Goal: Task Accomplishment & Management: Complete application form

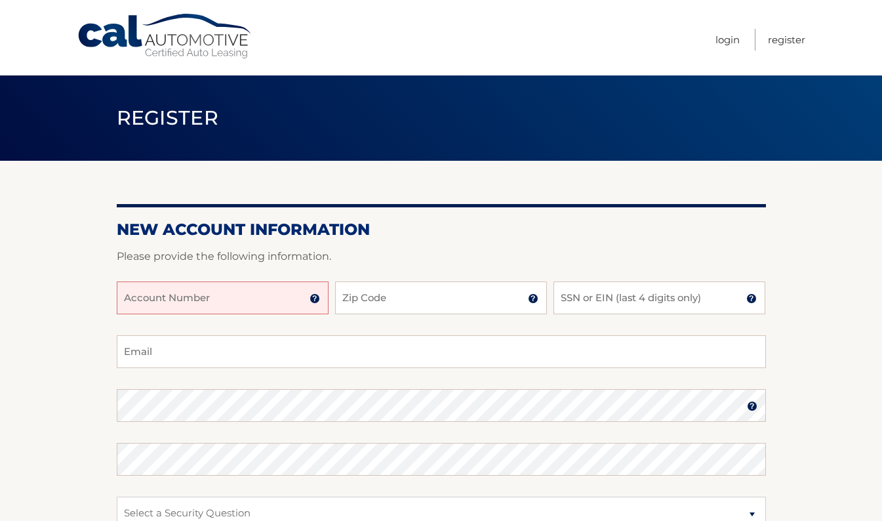
click at [272, 310] on input "Account Number" at bounding box center [223, 297] width 212 height 33
click at [314, 302] on img at bounding box center [315, 298] width 10 height 10
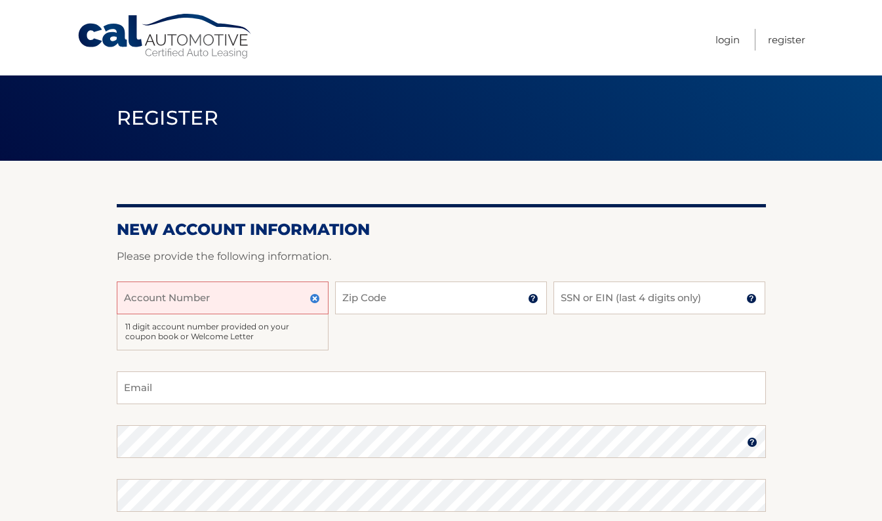
click at [266, 292] on input "Account Number" at bounding box center [223, 297] width 212 height 33
type input "44456024270"
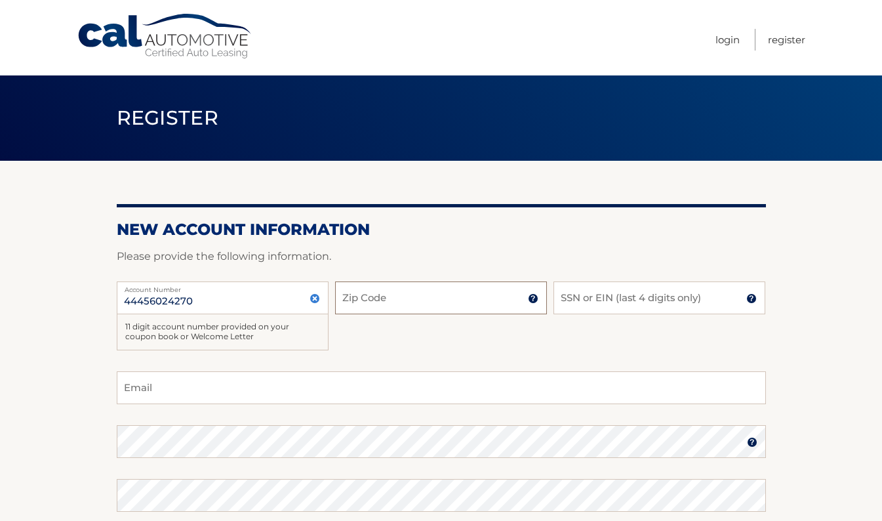
click at [396, 294] on input "Zip Code" at bounding box center [441, 297] width 212 height 33
type input "10541"
click at [580, 304] on input "SSN or EIN (last 4 digits only)" at bounding box center [660, 297] width 212 height 33
click at [754, 298] on img at bounding box center [751, 298] width 10 height 10
click at [677, 297] on input "SSN or EIN (last 4 digits only)" at bounding box center [660, 297] width 212 height 33
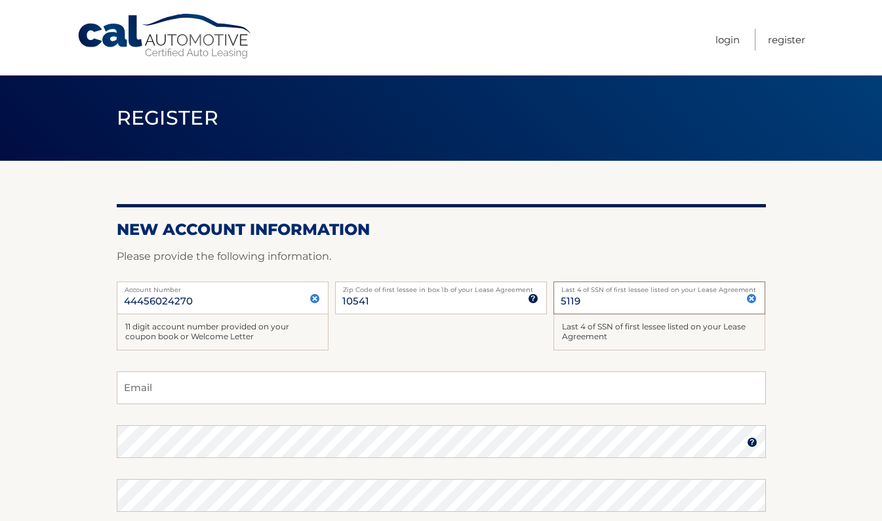
type input "5119"
click at [259, 390] on input "Email" at bounding box center [441, 387] width 649 height 33
type input "rharg82@aol.com"
click at [748, 443] on img at bounding box center [752, 442] width 10 height 10
click at [752, 443] on img at bounding box center [752, 442] width 10 height 10
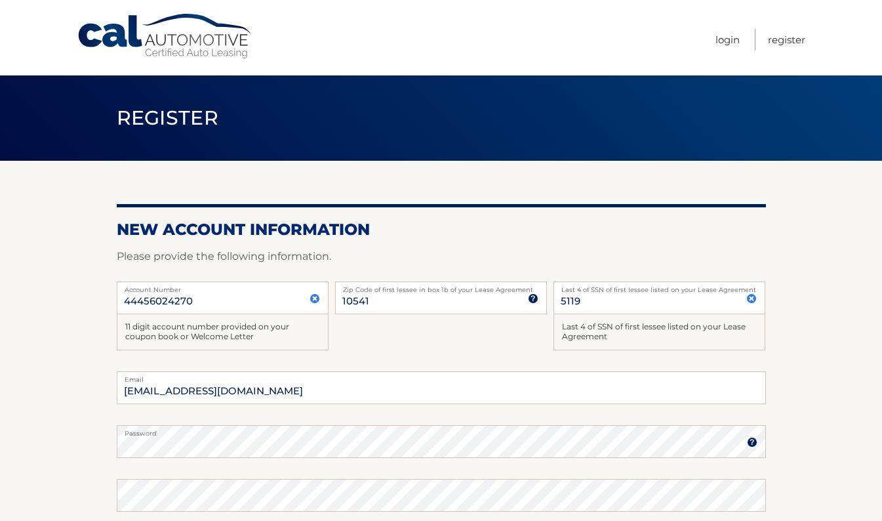
click at [752, 443] on img at bounding box center [752, 442] width 10 height 10
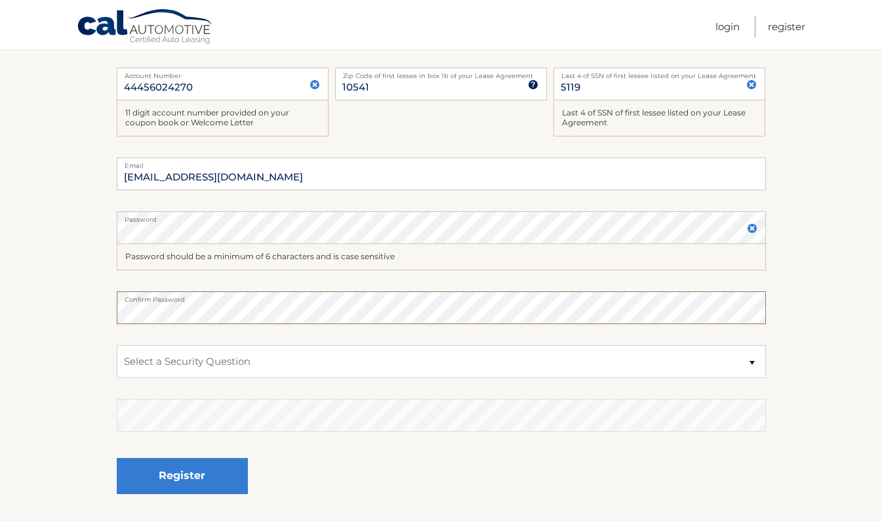
scroll to position [218, 0]
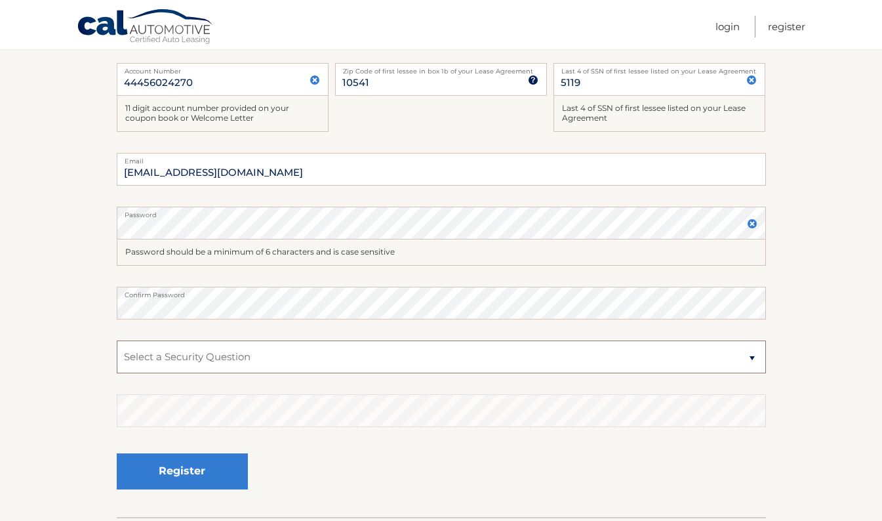
click at [751, 357] on select "Select a Security Question What was the name of your elementary school? What is…" at bounding box center [441, 356] width 649 height 33
select select "3"
click at [117, 340] on select "Select a Security Question What was the name of your elementary school? What is…" at bounding box center [441, 356] width 649 height 33
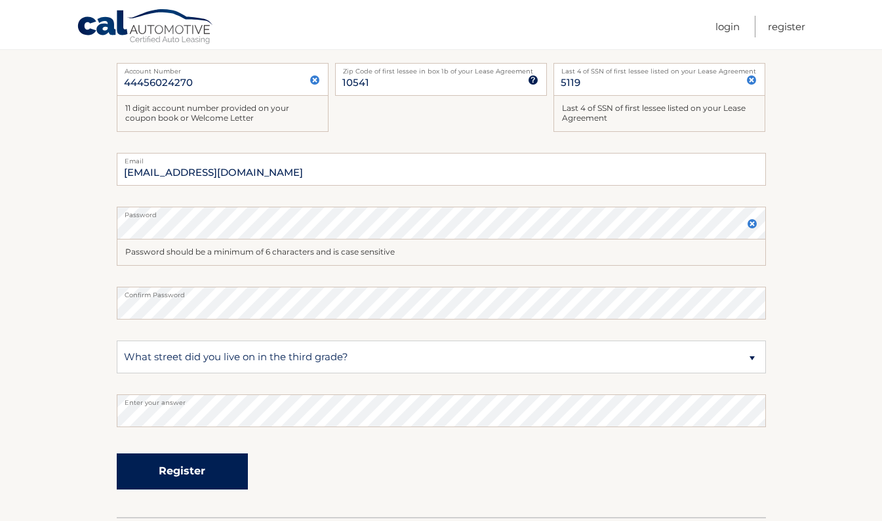
click at [168, 466] on button "Register" at bounding box center [182, 471] width 131 height 36
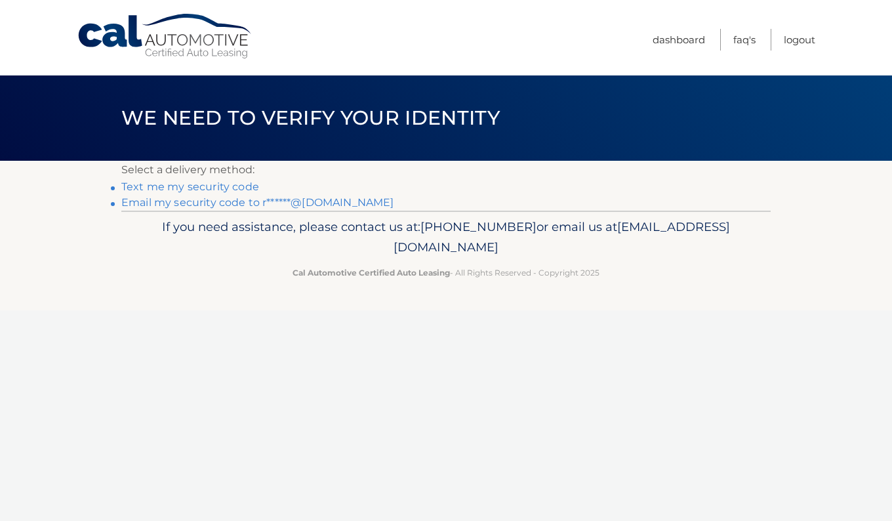
click at [190, 186] on link "Text me my security code" at bounding box center [190, 186] width 138 height 12
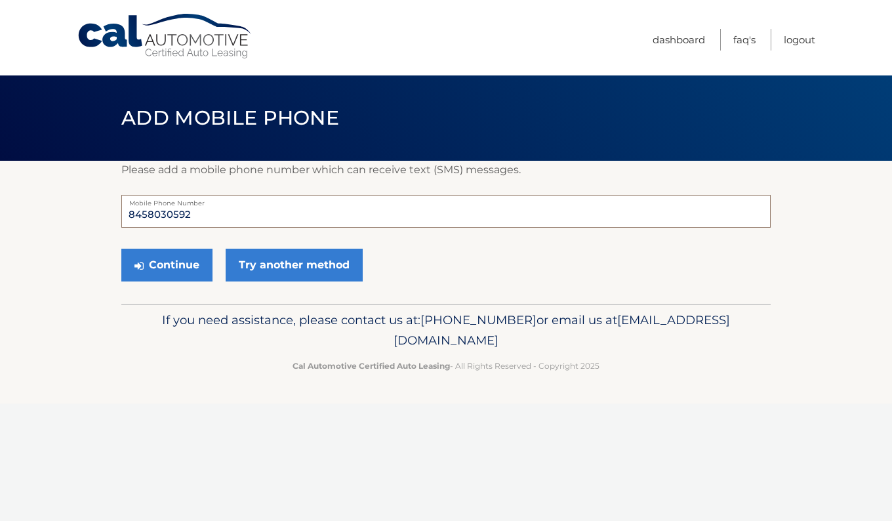
click at [194, 210] on input "8458030592" at bounding box center [445, 211] width 649 height 33
type input "8458030593"
click at [105, 284] on section "Please add a mobile phone number which can receive text (SMS) messages. 8458030…" at bounding box center [446, 232] width 892 height 143
drag, startPoint x: 105, startPoint y: 284, endPoint x: 175, endPoint y: 275, distance: 70.7
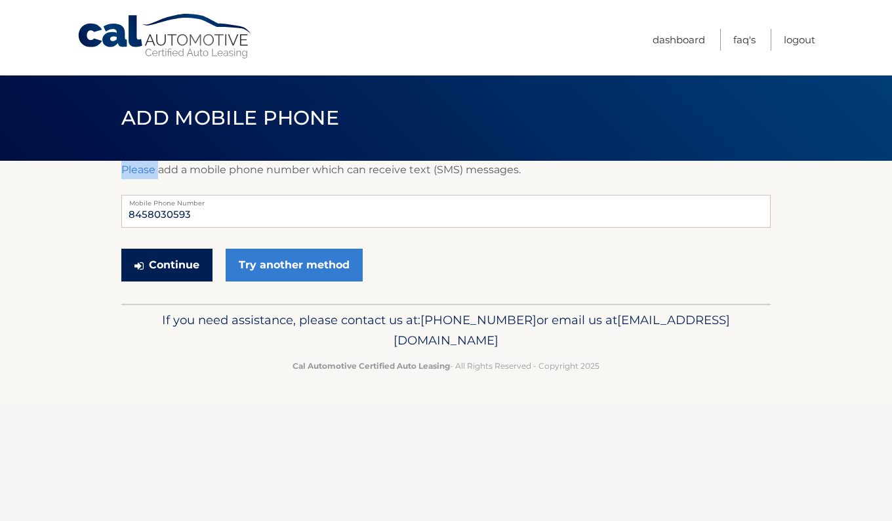
click at [175, 275] on button "Continue" at bounding box center [166, 265] width 91 height 33
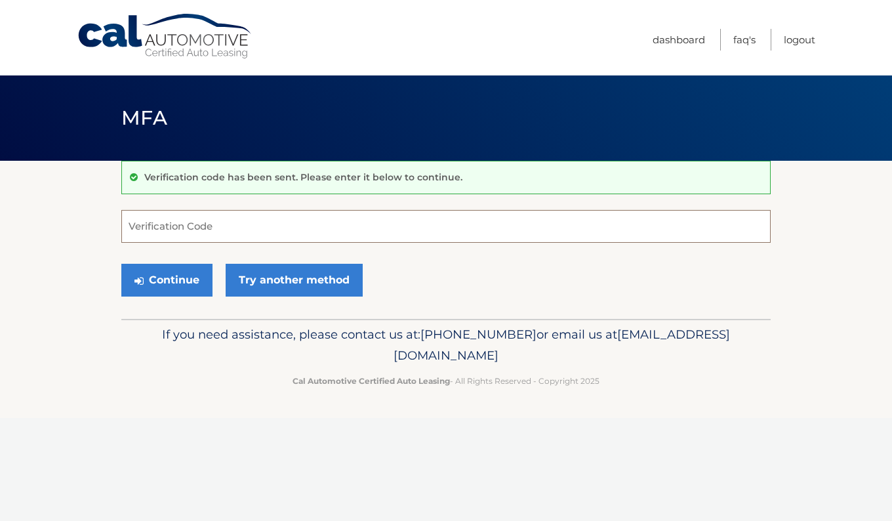
click at [190, 231] on input "Verification Code" at bounding box center [445, 226] width 649 height 33
type input "205786"
click at [159, 274] on button "Continue" at bounding box center [166, 280] width 91 height 33
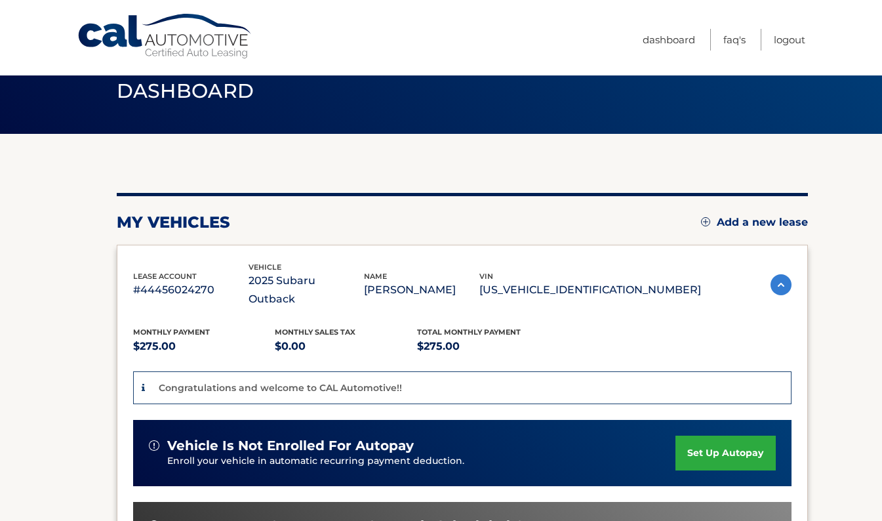
scroll to position [25, 0]
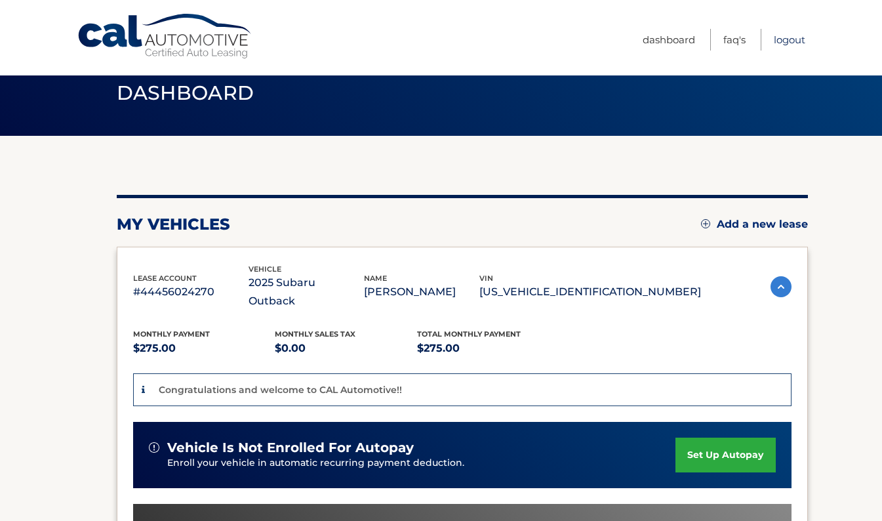
click at [783, 37] on link "Logout" at bounding box center [789, 40] width 31 height 22
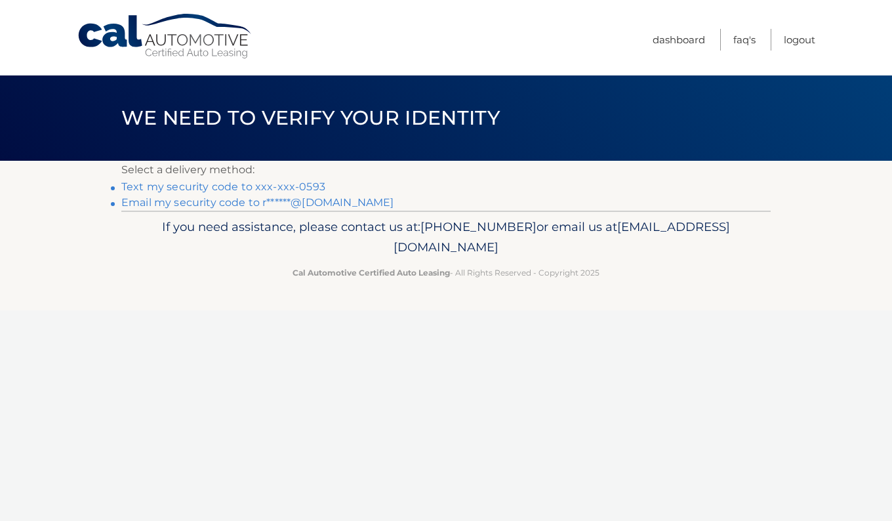
click at [272, 182] on link "Text my security code to xxx-xxx-0593" at bounding box center [223, 186] width 204 height 12
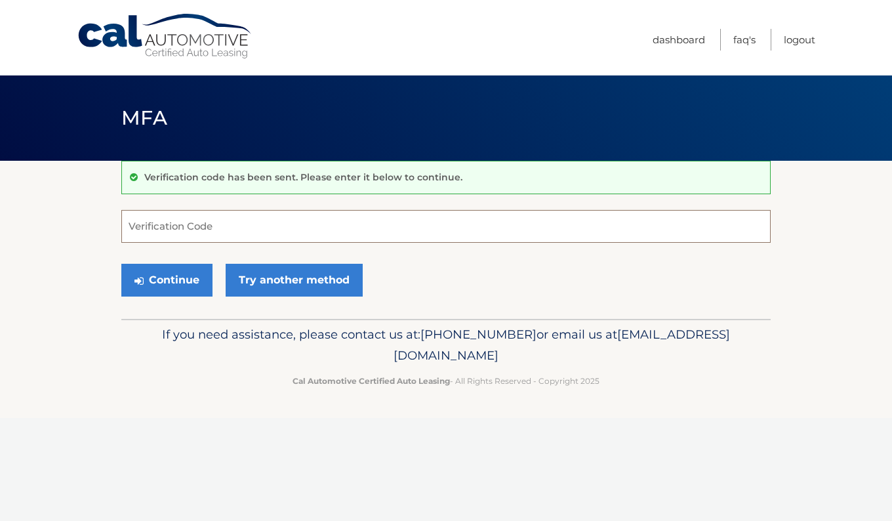
click at [193, 234] on input "Verification Code" at bounding box center [445, 226] width 649 height 33
type input "154713"
click at [179, 275] on button "Continue" at bounding box center [166, 280] width 91 height 33
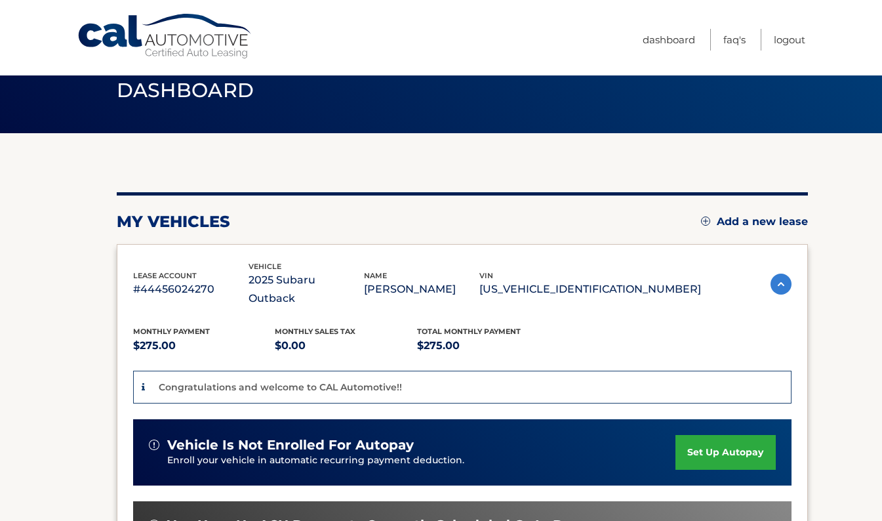
scroll to position [27, 0]
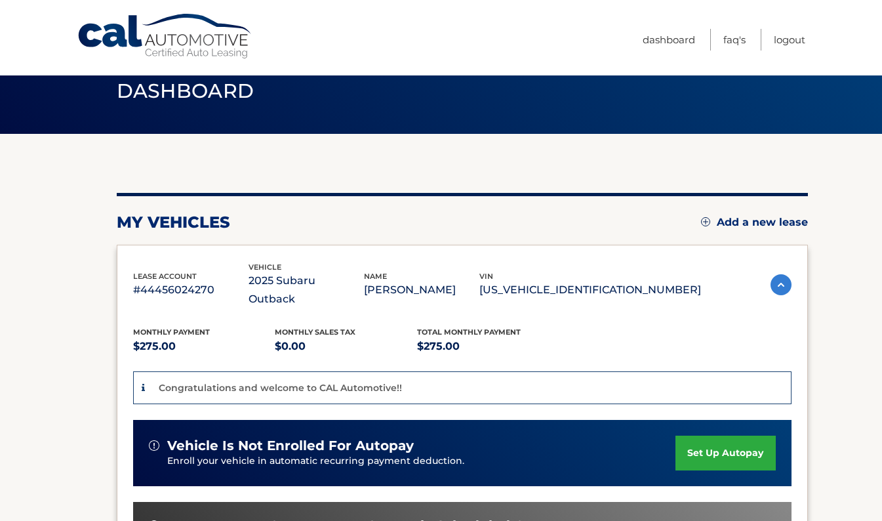
click at [179, 281] on p "#44456024270" at bounding box center [190, 290] width 115 height 18
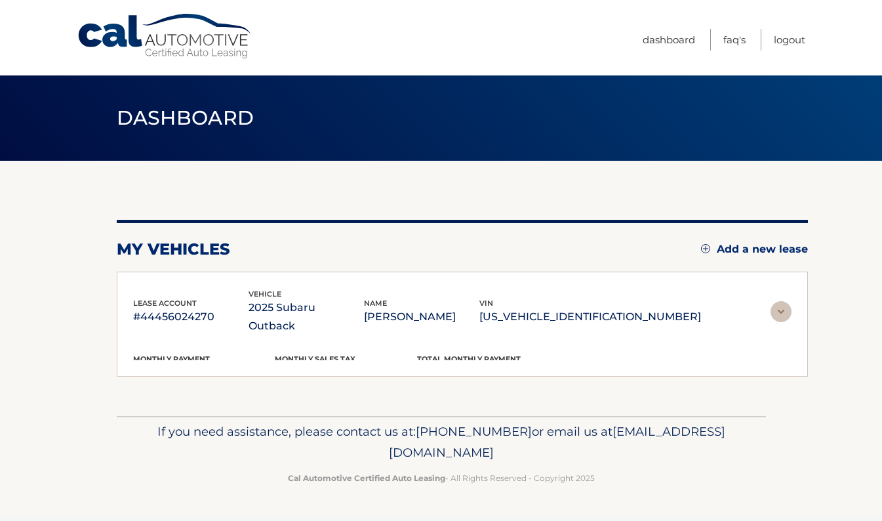
scroll to position [0, 0]
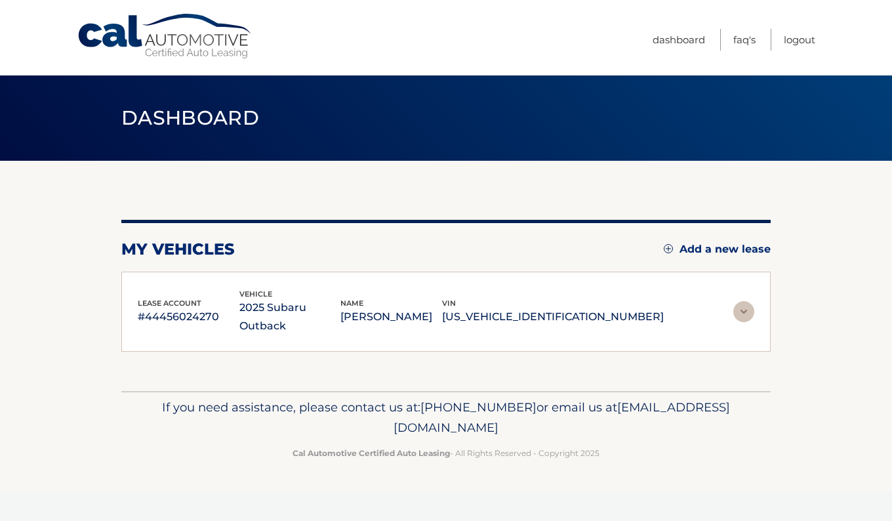
click at [561, 268] on div "You are registered for this site, but you haven't enrolled in online payments. …" at bounding box center [445, 286] width 649 height 132
click at [742, 301] on img at bounding box center [743, 311] width 21 height 21
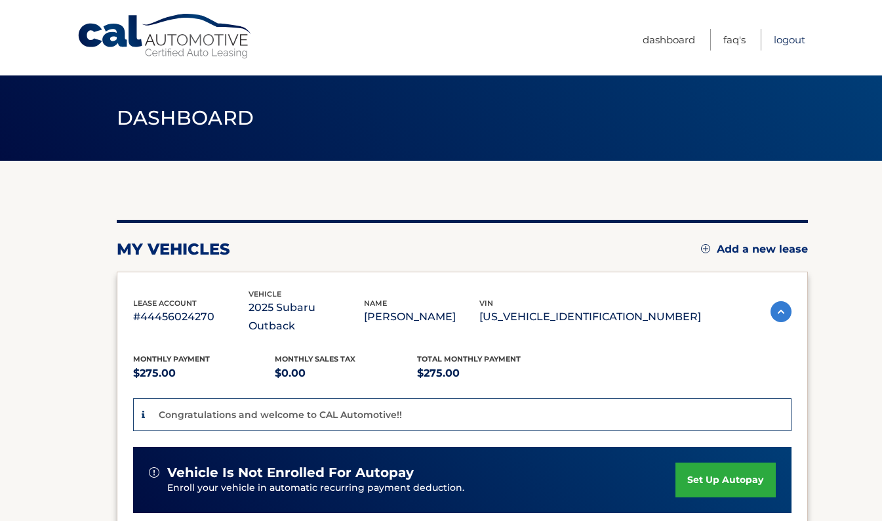
click at [780, 40] on link "Logout" at bounding box center [789, 40] width 31 height 22
